Goal: Information Seeking & Learning: Learn about a topic

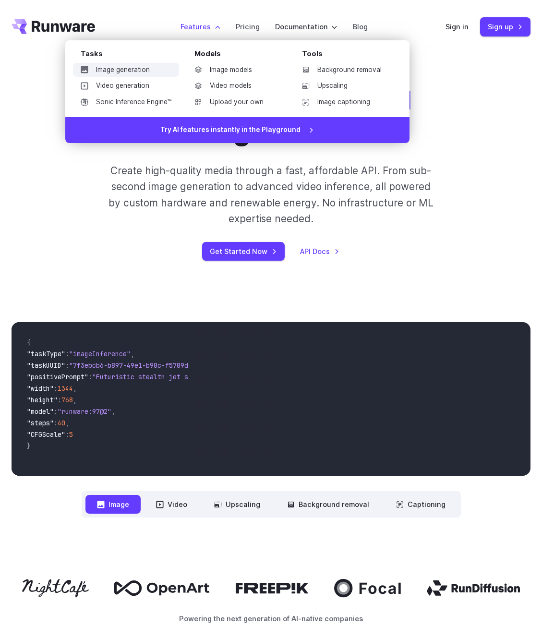
click at [142, 74] on link "Image generation" at bounding box center [126, 70] width 106 height 14
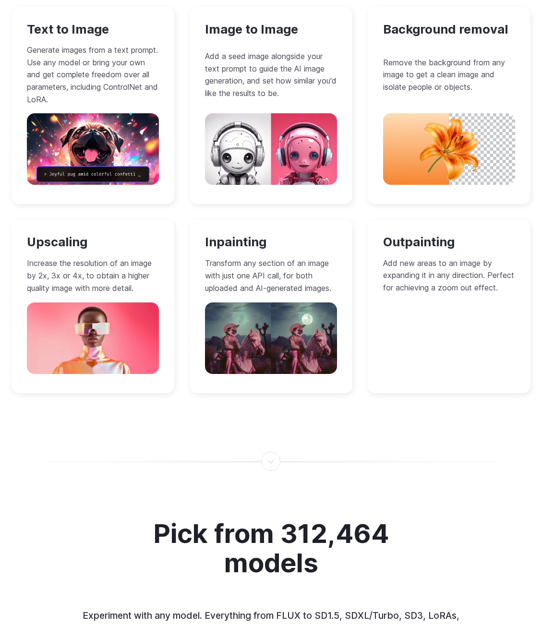
scroll to position [913, 0]
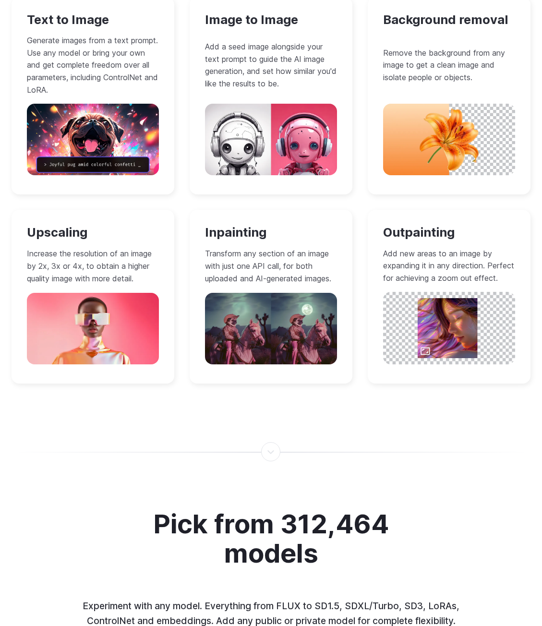
click at [253, 229] on h3 "Inpainting" at bounding box center [271, 232] width 132 height 15
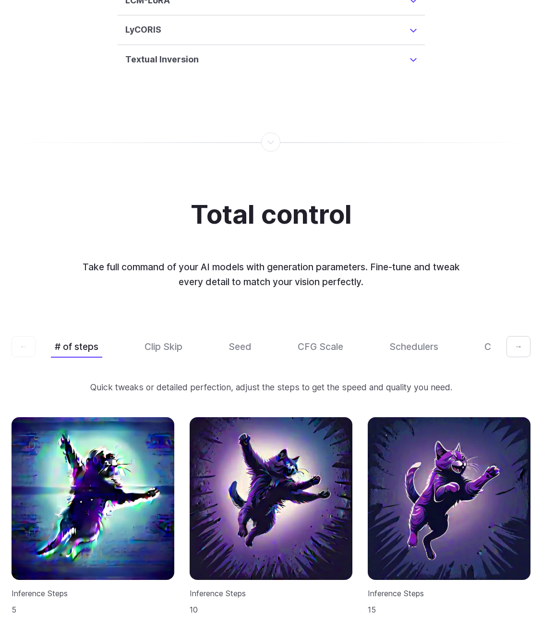
scroll to position [2594, 0]
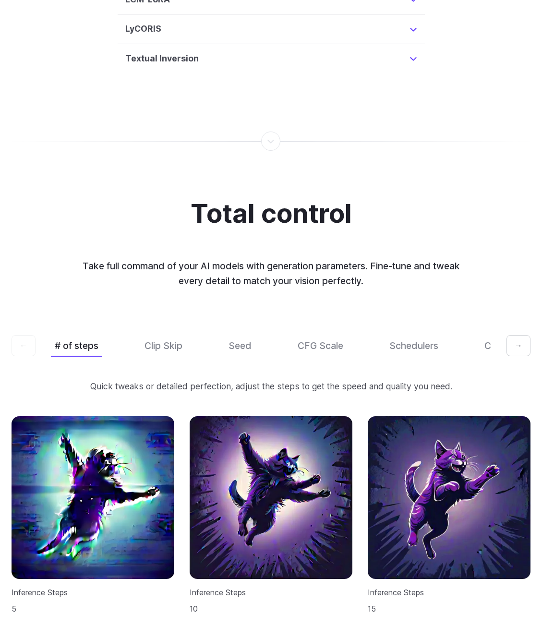
click at [513, 349] on button "→" at bounding box center [519, 345] width 24 height 21
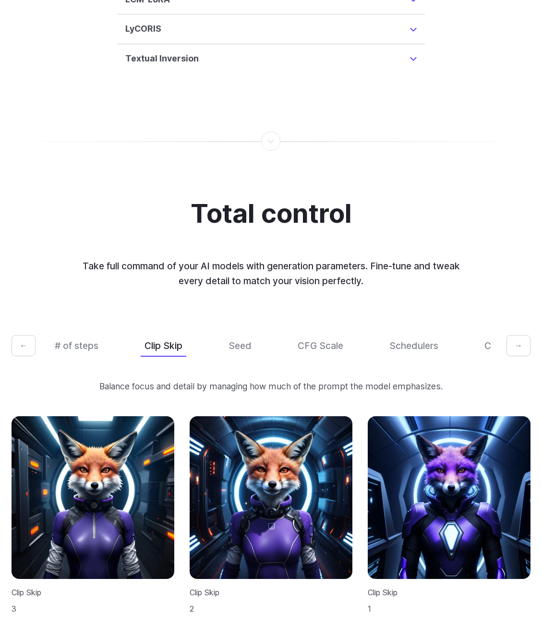
click at [509, 349] on button "→" at bounding box center [519, 345] width 24 height 21
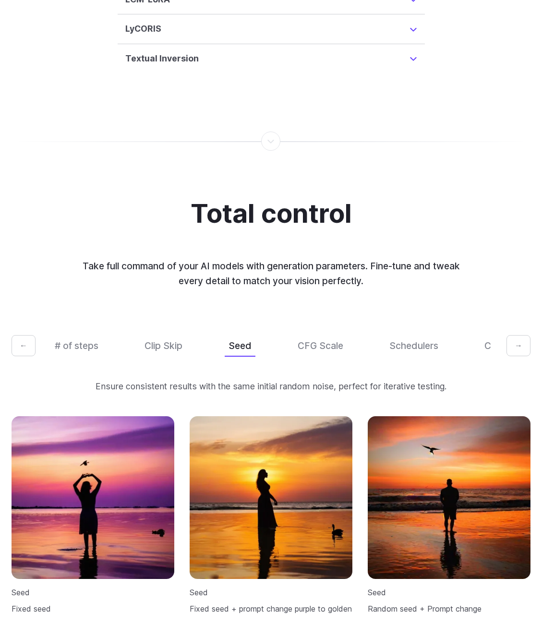
click at [509, 349] on button "→" at bounding box center [519, 345] width 24 height 21
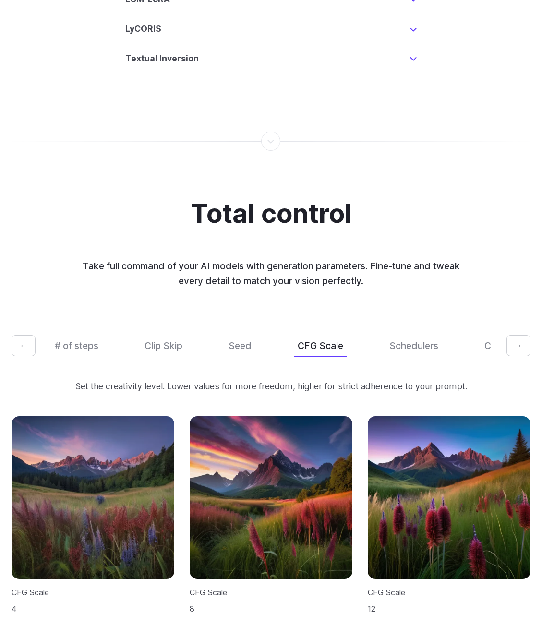
click at [509, 349] on button "→" at bounding box center [519, 345] width 24 height 21
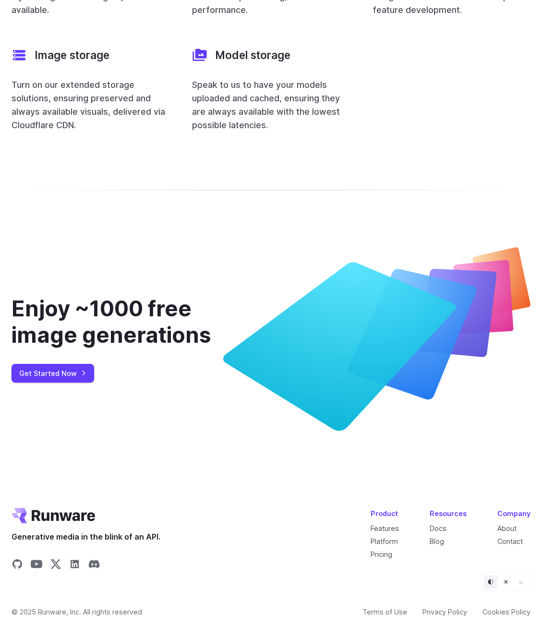
scroll to position [3624, 0]
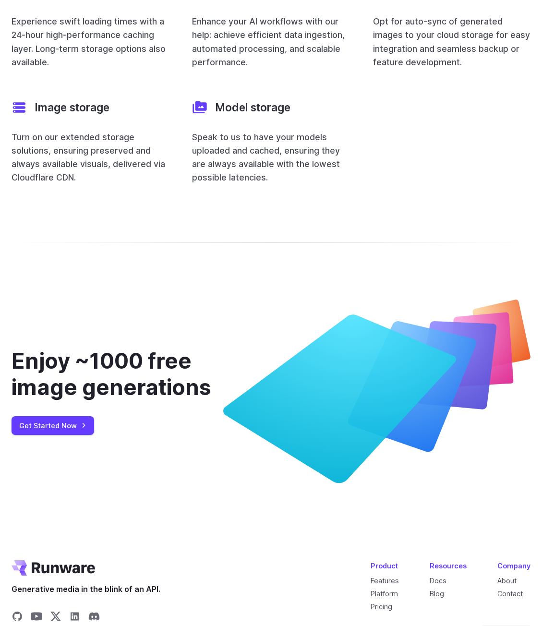
drag, startPoint x: 296, startPoint y: 361, endPoint x: 293, endPoint y: 227, distance: 134.6
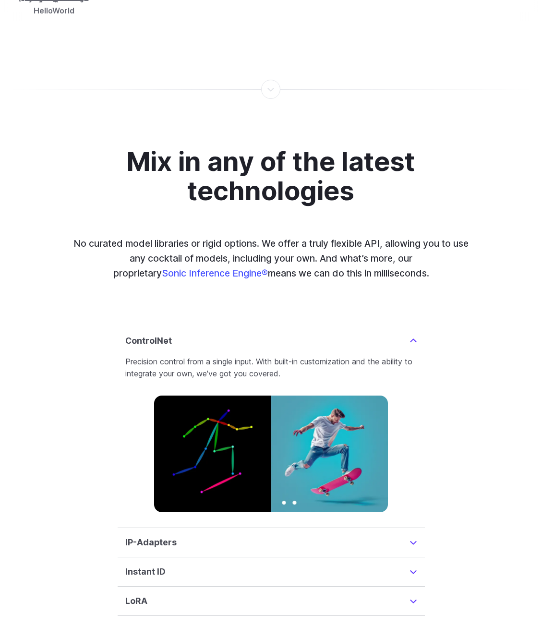
scroll to position [467, 0]
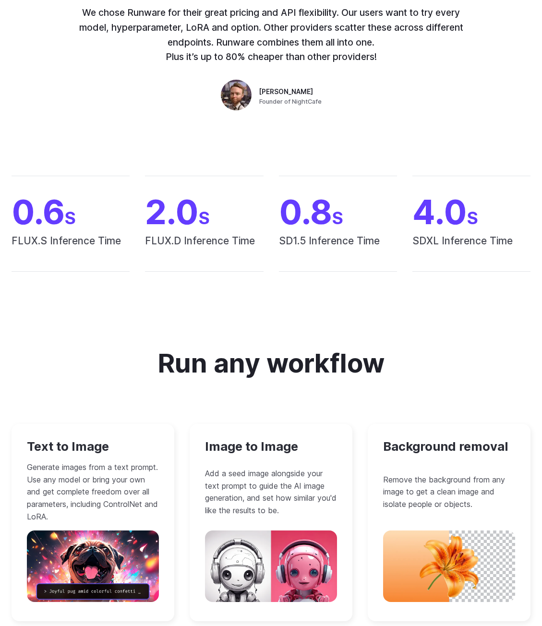
drag, startPoint x: 293, startPoint y: 216, endPoint x: 307, endPoint y: 61, distance: 156.3
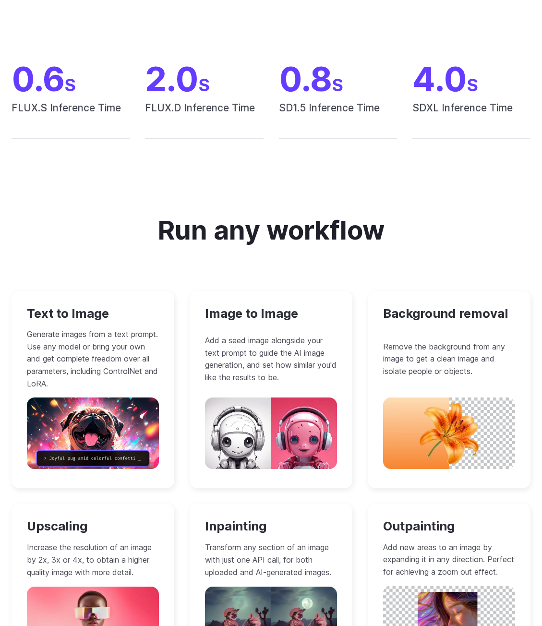
scroll to position [803, 0]
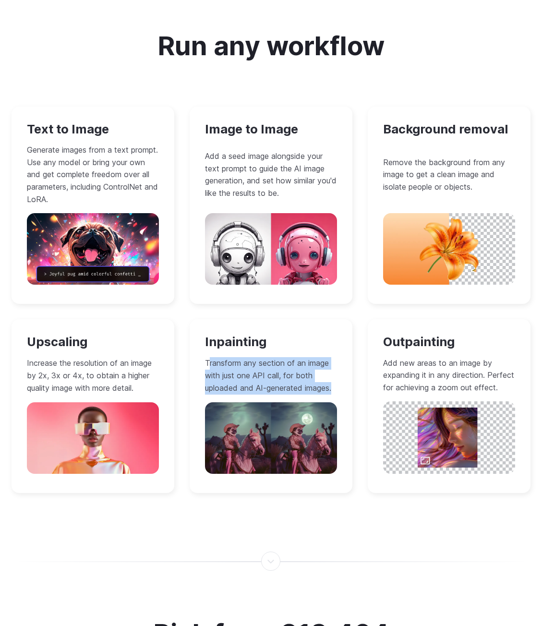
drag, startPoint x: 218, startPoint y: 368, endPoint x: 344, endPoint y: 401, distance: 130.2
click at [344, 401] on div "Inpainting Transform any section of an image with just one API call, for both u…" at bounding box center [271, 406] width 163 height 174
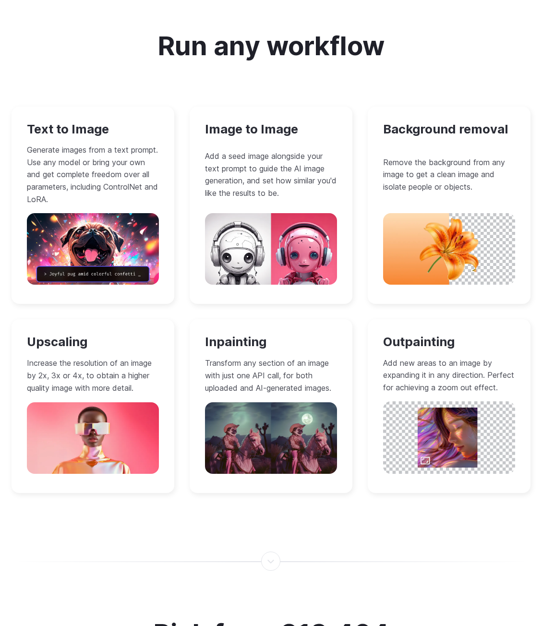
click at [290, 387] on p "Transform any section of an image with just one API call, for both uploaded and…" at bounding box center [271, 375] width 132 height 37
click at [323, 393] on p "Transform any section of an image with just one API call, for both uploaded and…" at bounding box center [271, 375] width 132 height 37
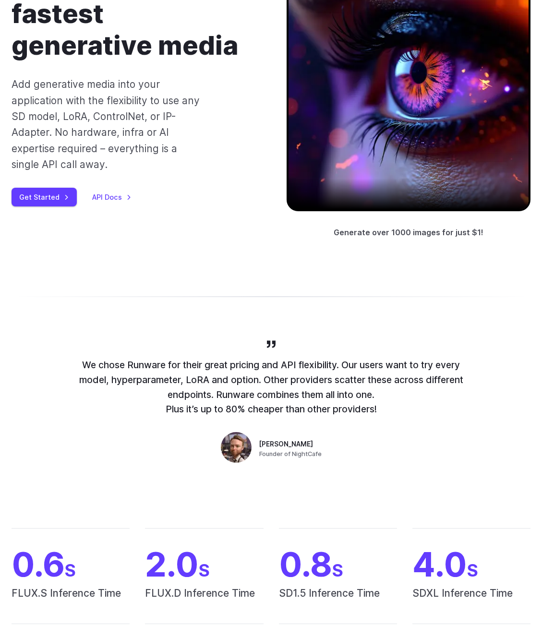
scroll to position [0, 0]
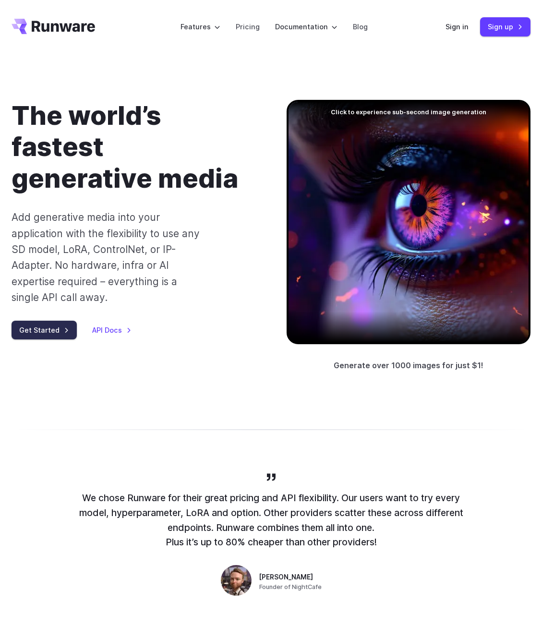
click at [54, 334] on link "Get Started" at bounding box center [44, 330] width 65 height 19
click at [114, 335] on link "API Docs" at bounding box center [111, 330] width 39 height 11
